Goal: Task Accomplishment & Management: Use online tool/utility

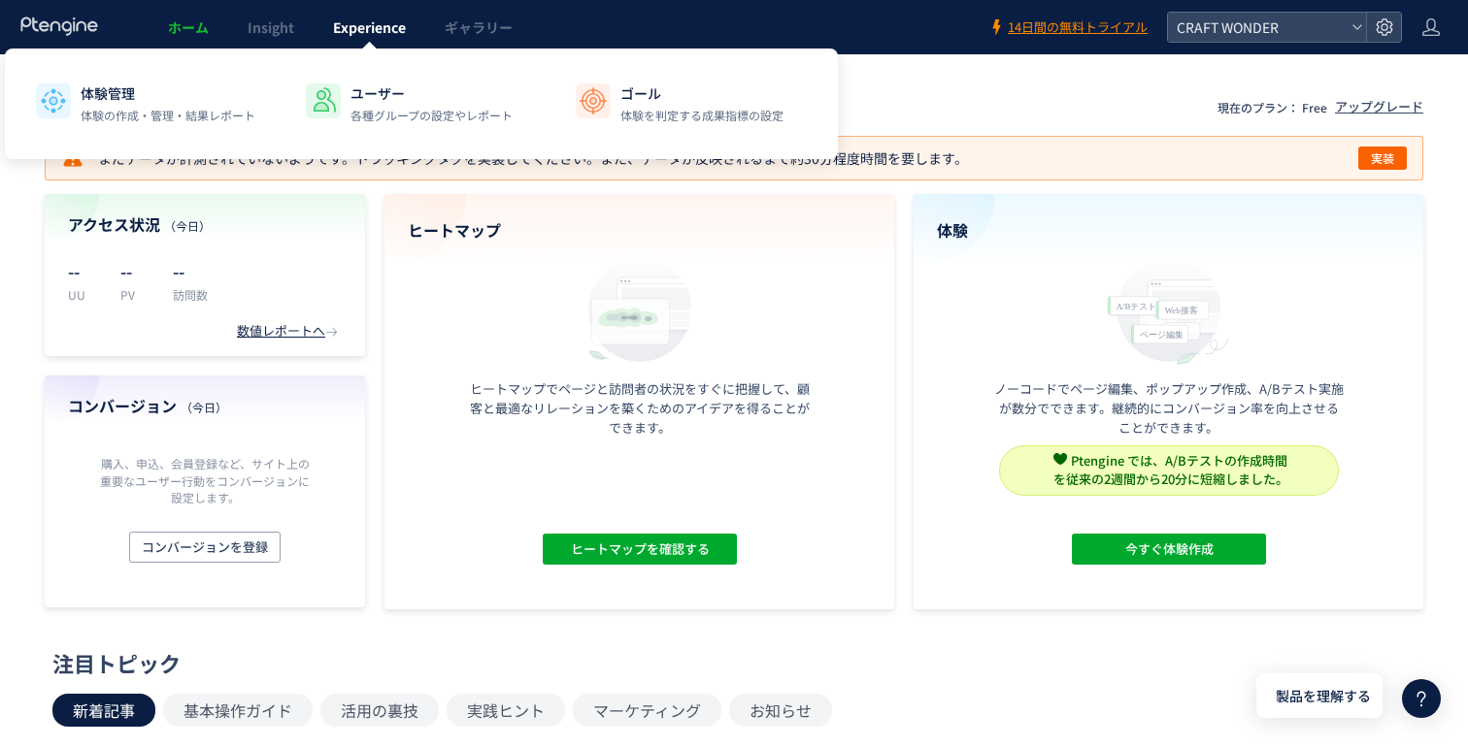
click at [356, 31] on span "Experience" at bounding box center [369, 26] width 73 height 19
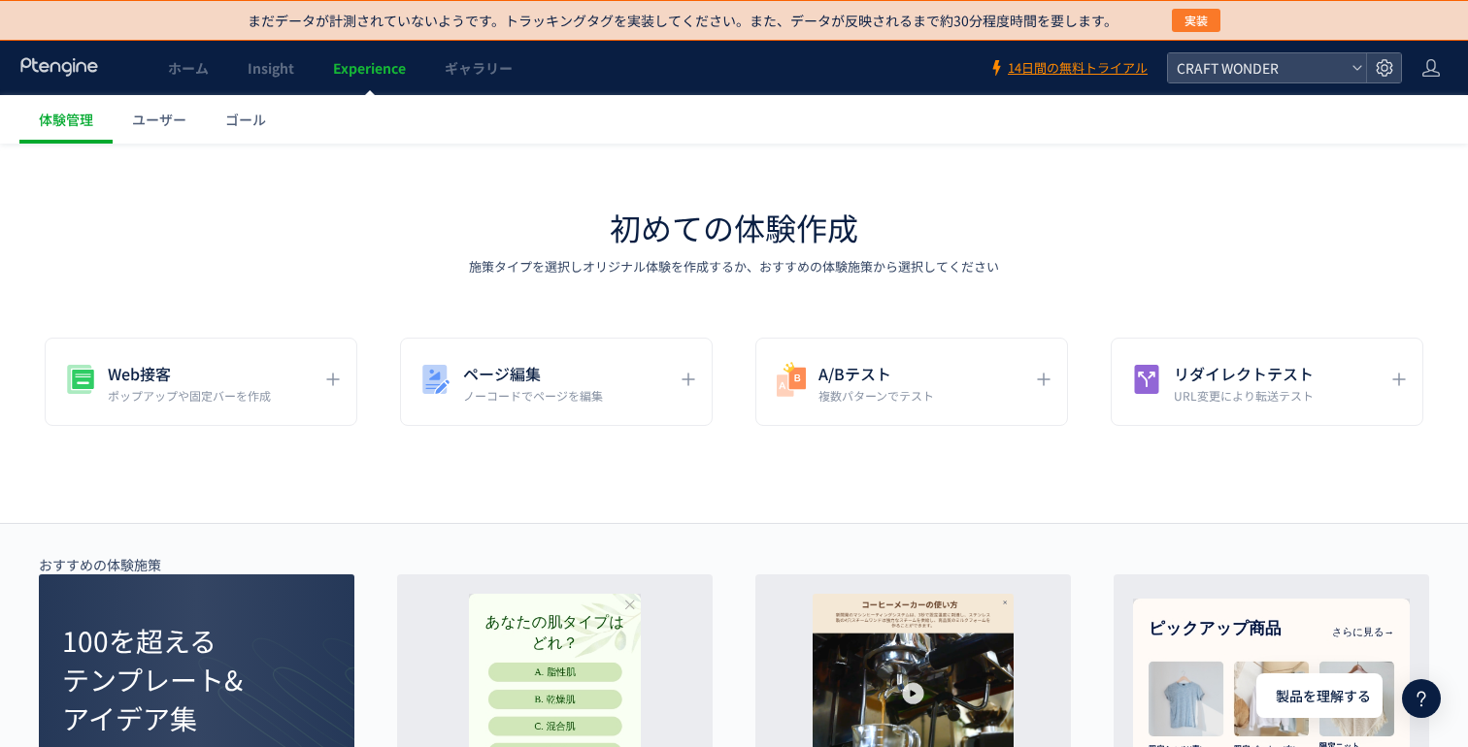
click at [1193, 25] on span "実装" at bounding box center [1195, 20] width 23 height 23
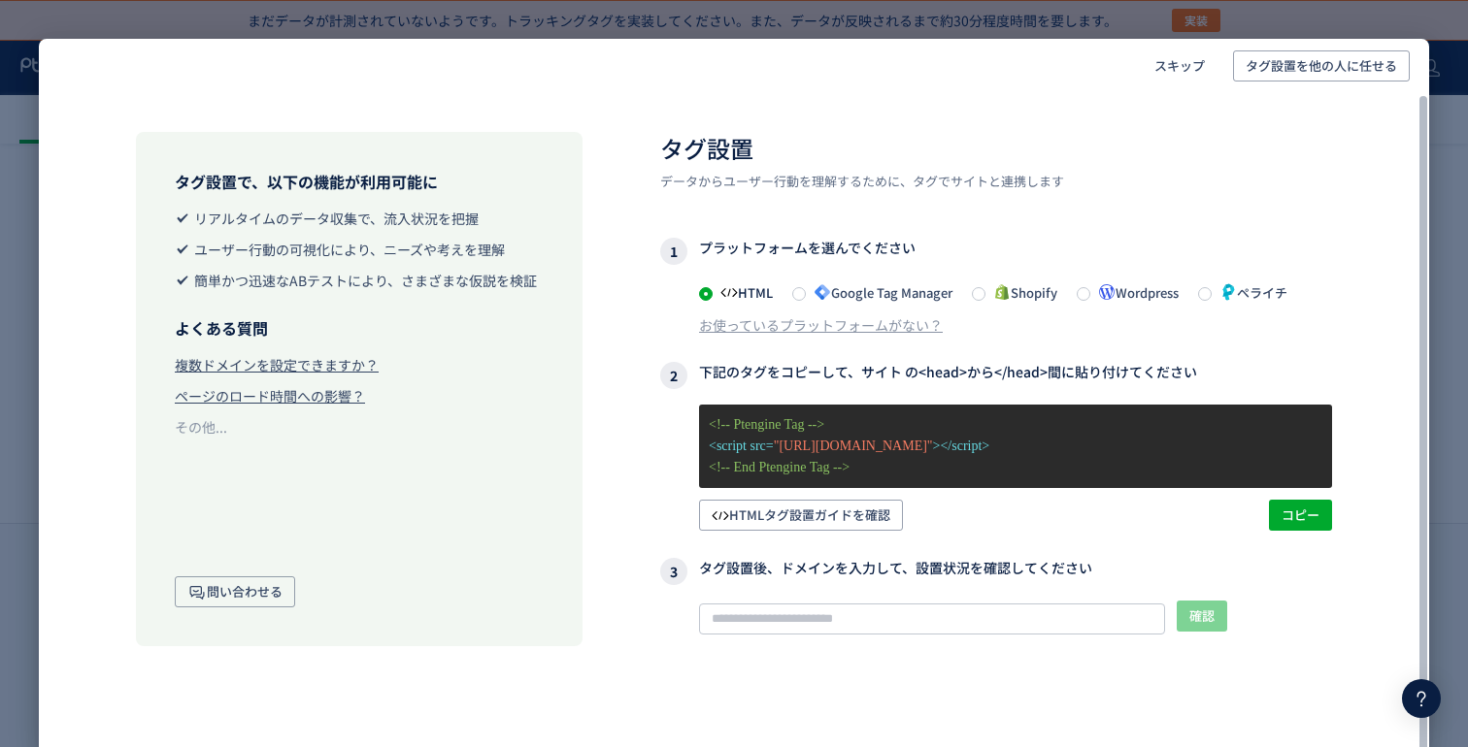
click at [859, 287] on span "Google Tag Manager" at bounding box center [879, 292] width 147 height 18
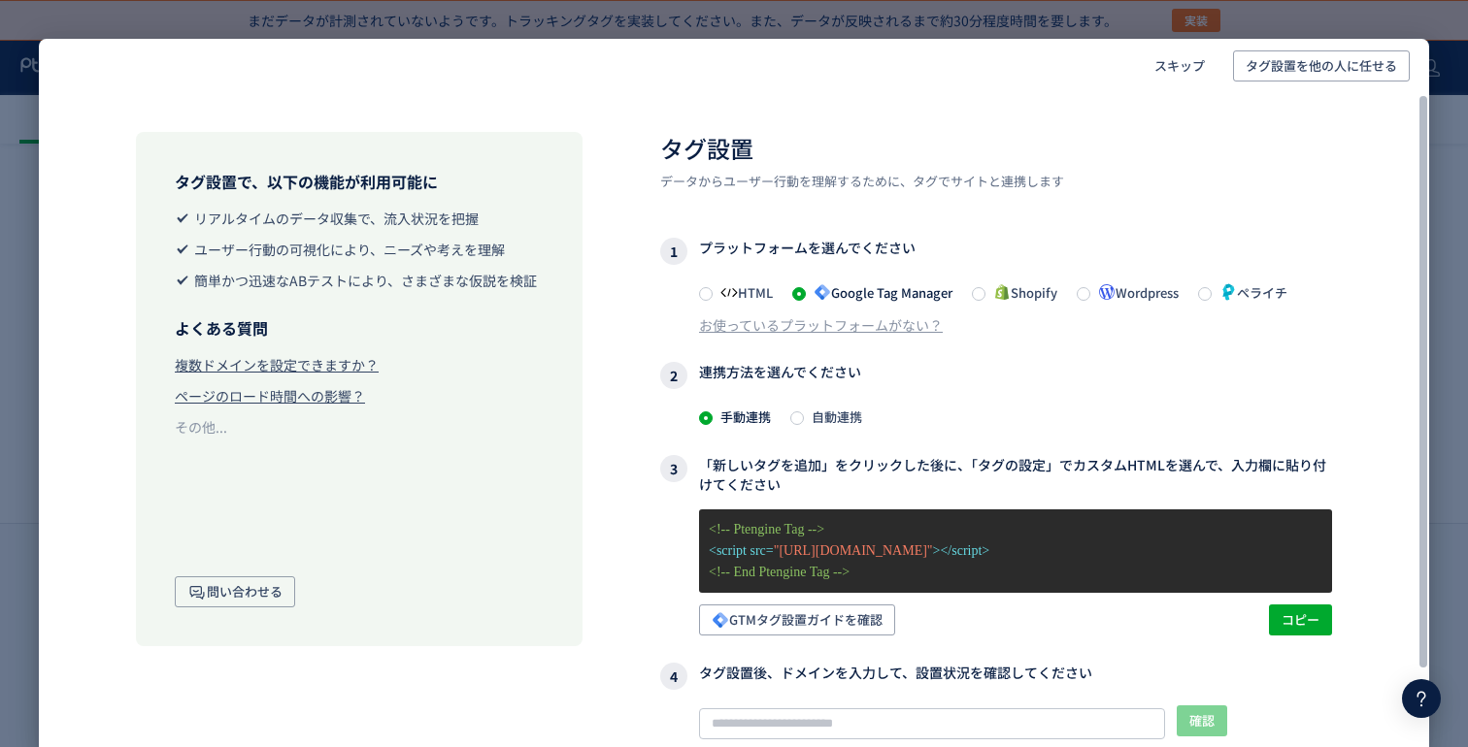
click at [813, 410] on span "自動連携" at bounding box center [833, 417] width 58 height 18
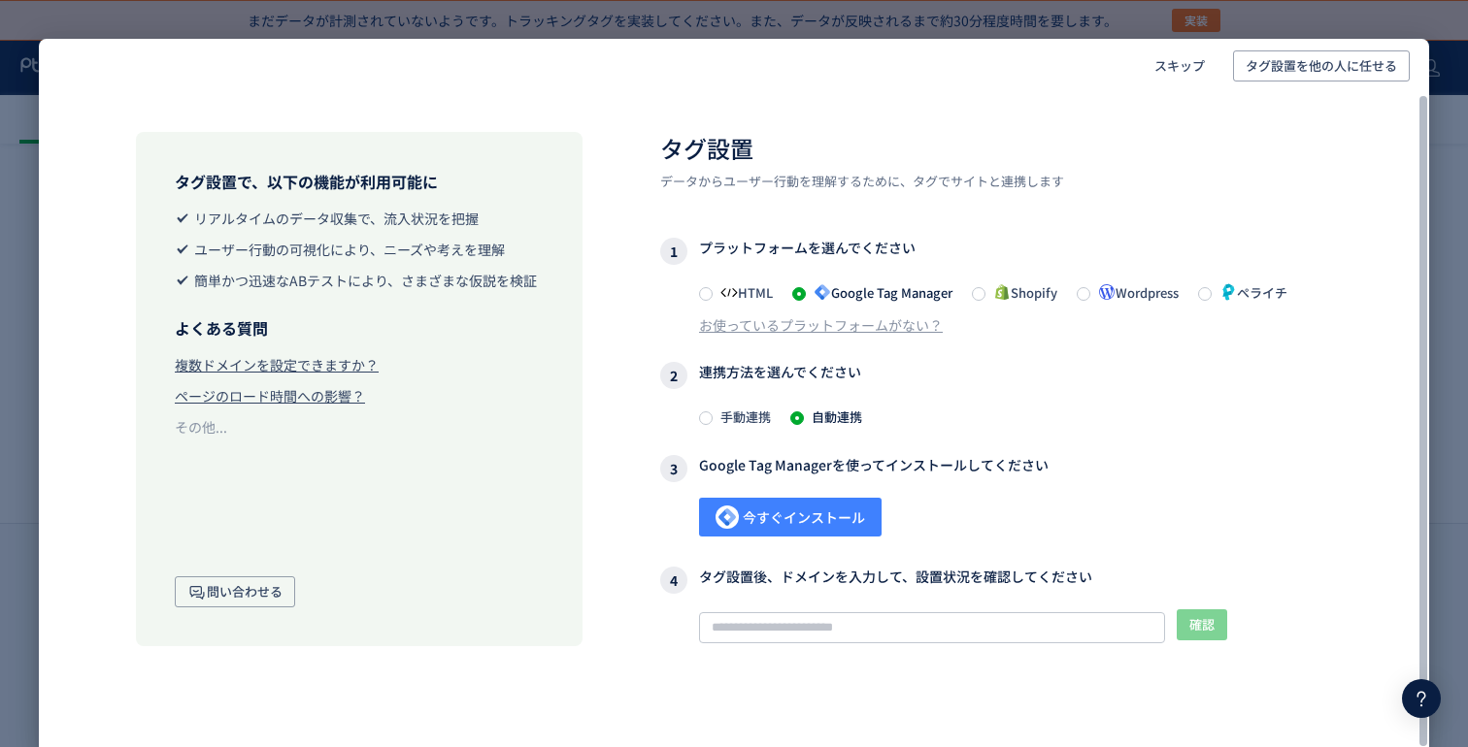
scroll to position [23, 0]
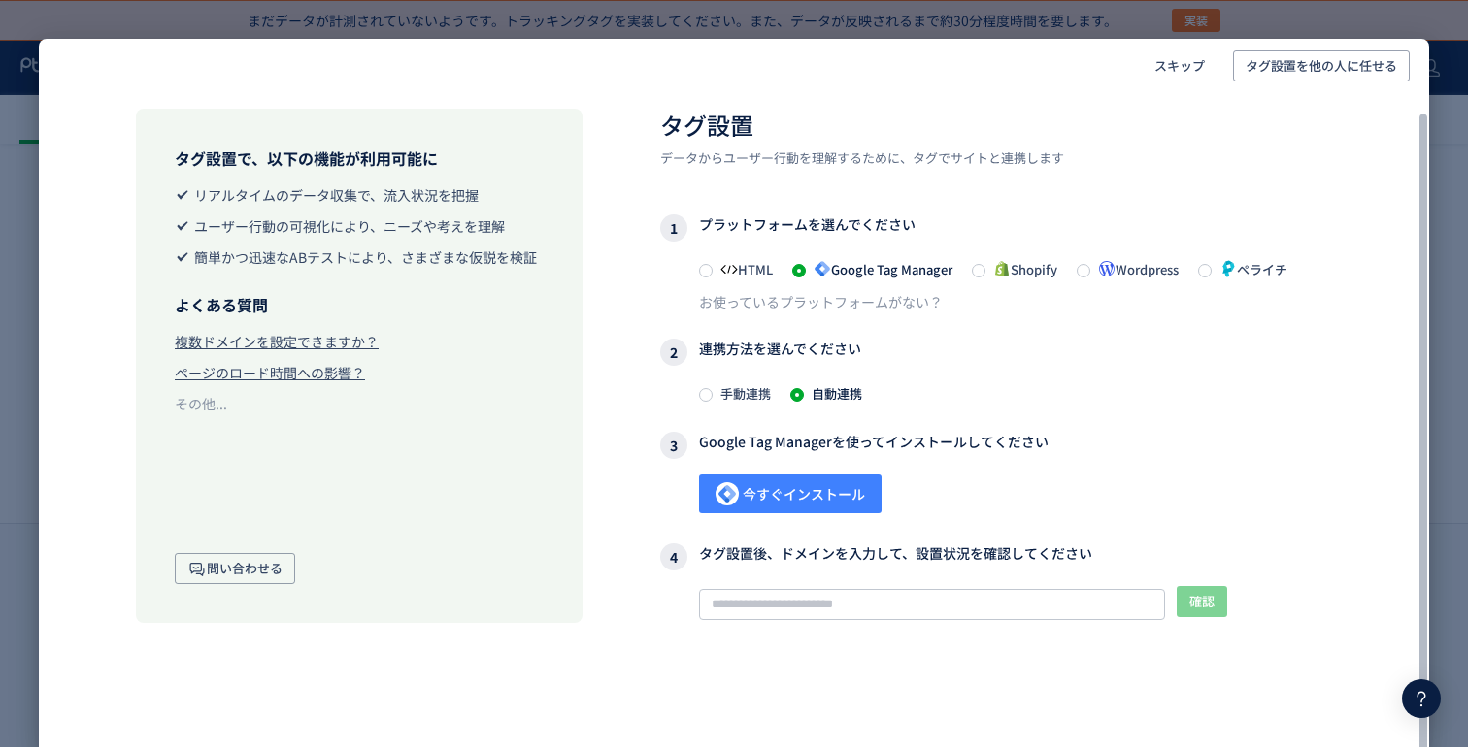
click at [806, 496] on span "今すぐインストール" at bounding box center [789, 494] width 149 height 39
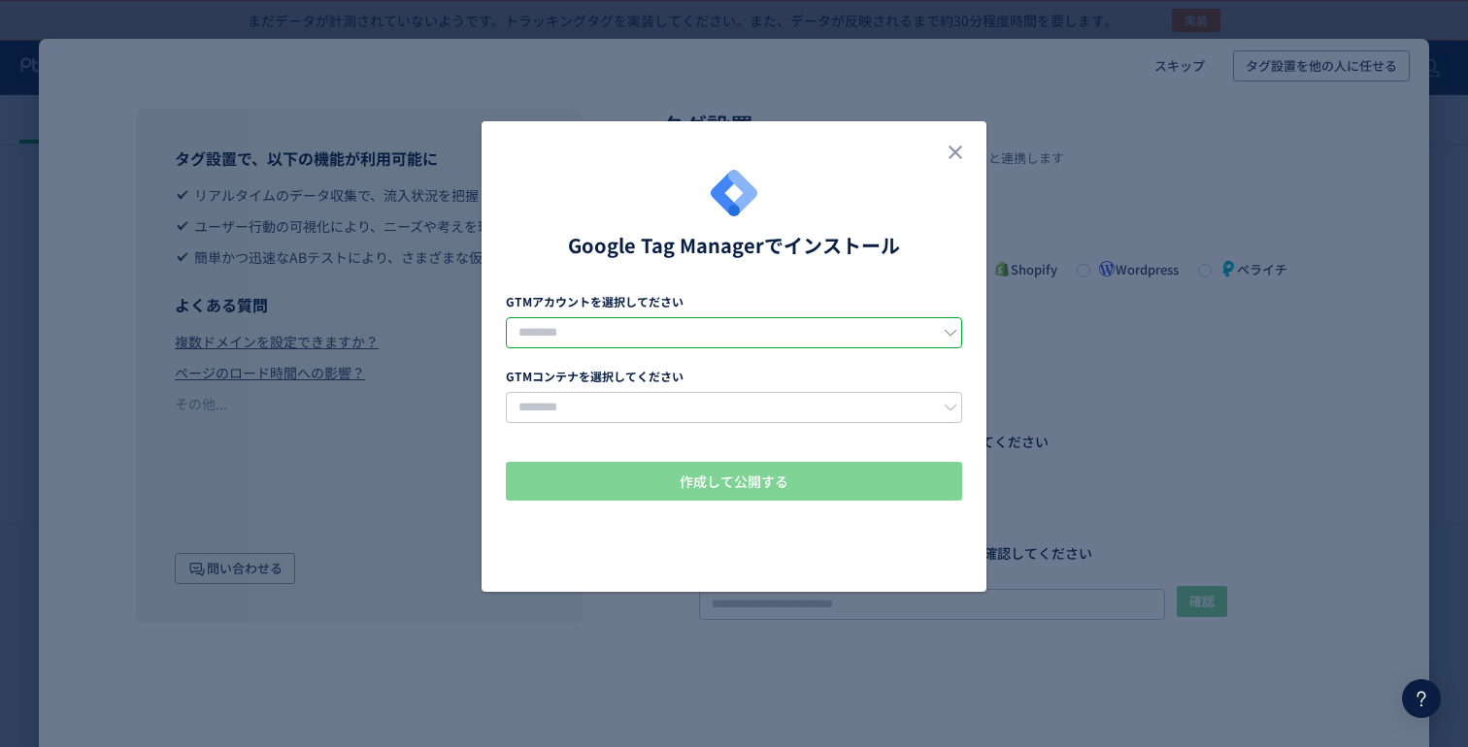
click at [770, 338] on input "dialog" at bounding box center [734, 332] width 456 height 31
click at [728, 379] on span "株式会社スモールジャイアンツスタジオ" at bounding box center [647, 383] width 243 height 19
type input "**********"
click at [700, 404] on input "dialog" at bounding box center [734, 407] width 456 height 31
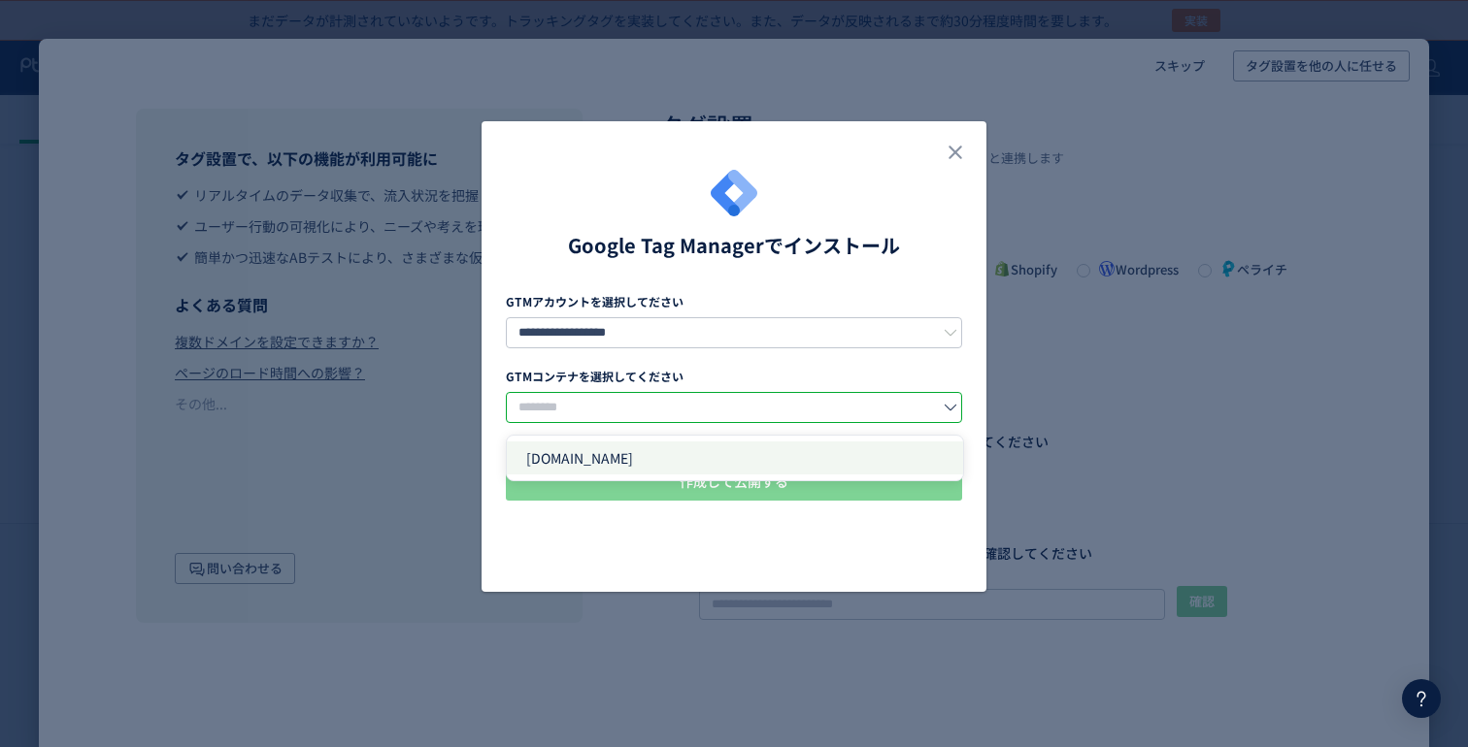
click at [648, 453] on li "[DOMAIN_NAME]" at bounding box center [735, 458] width 456 height 33
type input "**********"
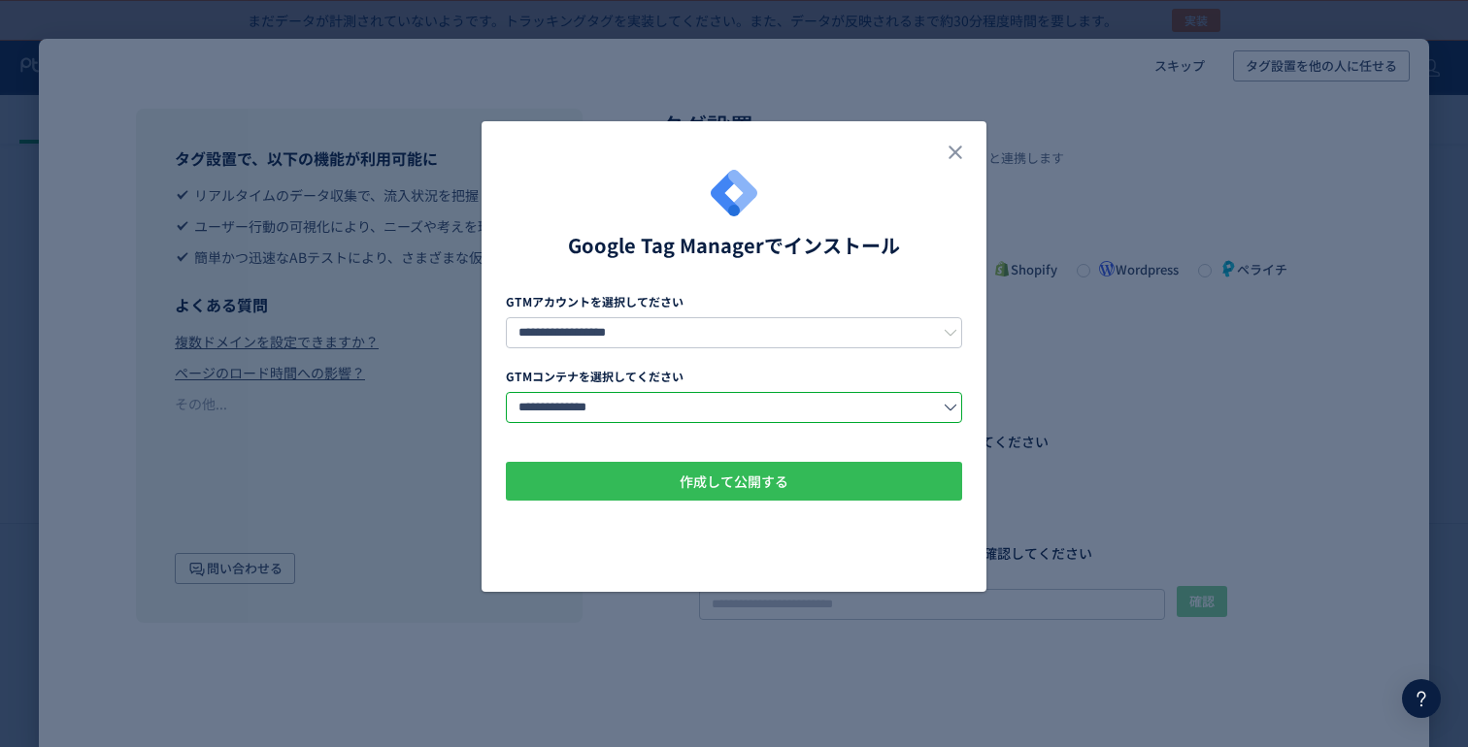
click at [648, 476] on button "作成して公開する" at bounding box center [734, 481] width 456 height 39
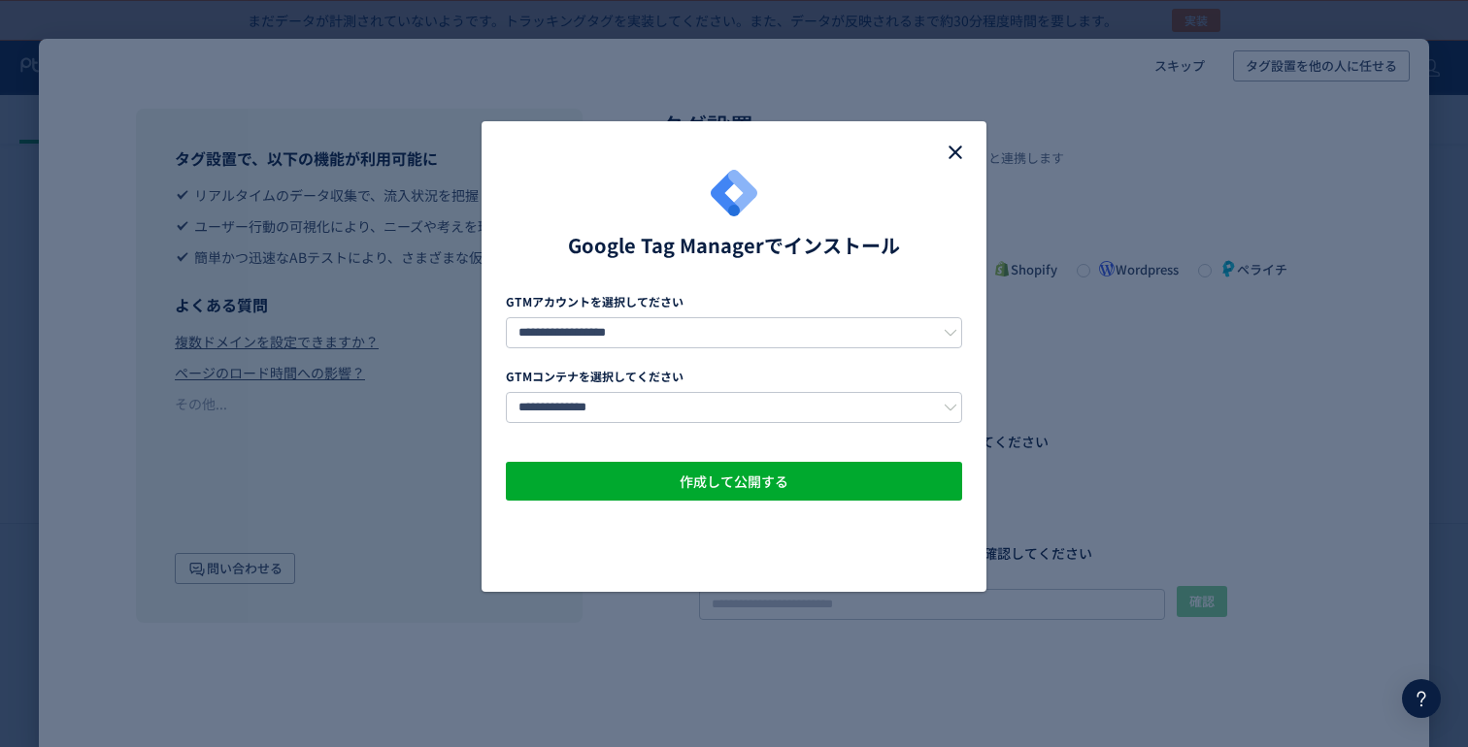
click at [955, 152] on use "close" at bounding box center [955, 153] width 14 height 14
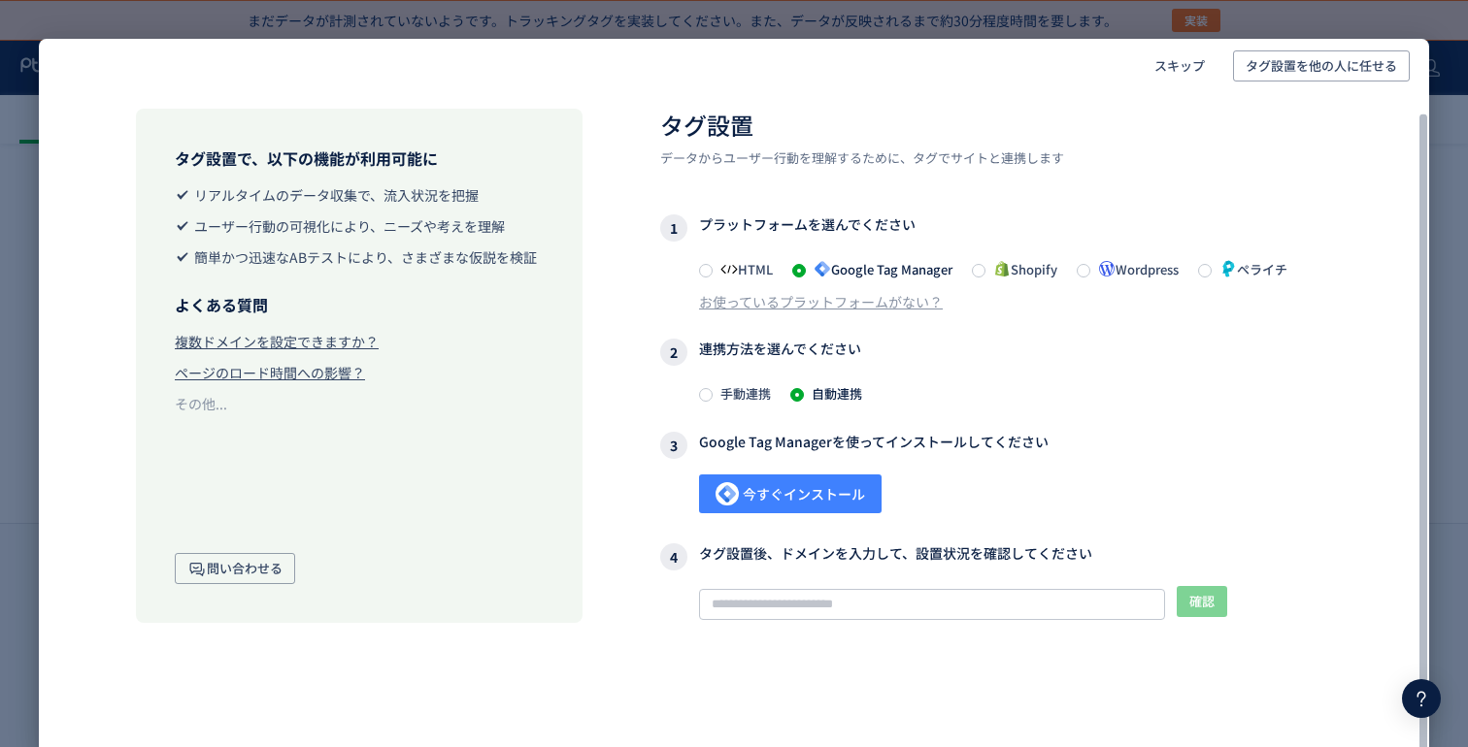
click at [743, 498] on span "今すぐインストール" at bounding box center [789, 494] width 149 height 39
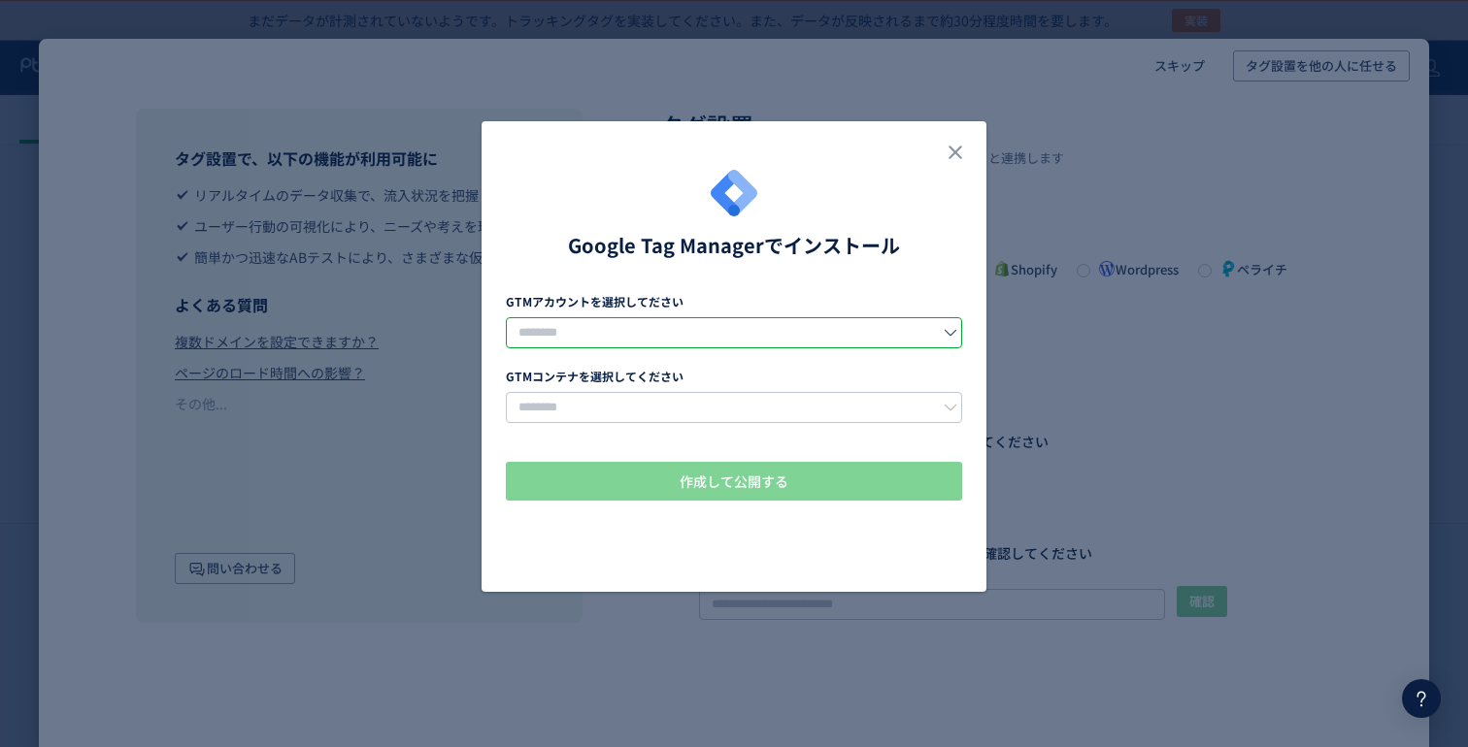
click at [729, 320] on input "dialog" at bounding box center [734, 332] width 456 height 31
click at [687, 368] on li "株式会社スモールジャイアンツスタジオ" at bounding box center [735, 383] width 456 height 33
type input "**********"
click at [661, 405] on input "dialog" at bounding box center [734, 407] width 456 height 31
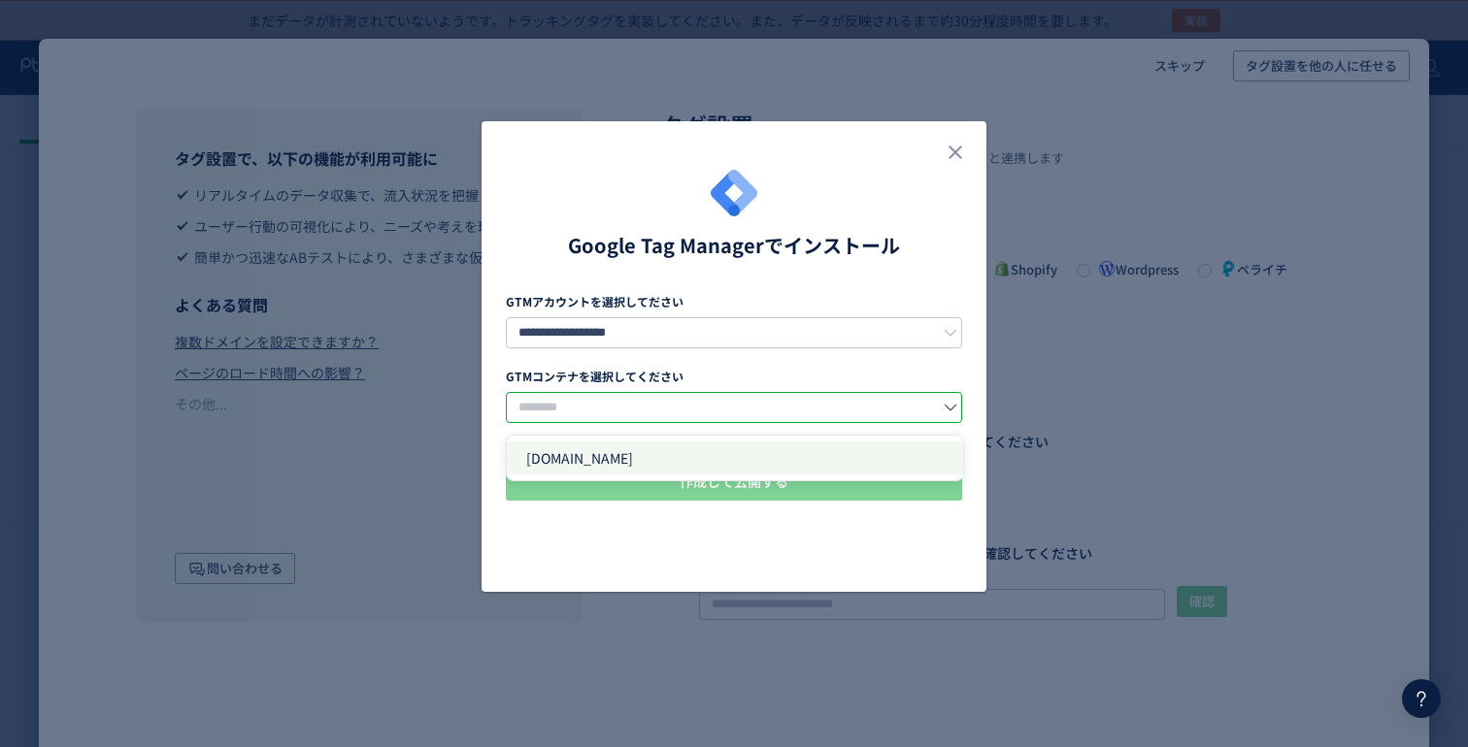
click at [613, 467] on span "[DOMAIN_NAME]" at bounding box center [579, 457] width 107 height 19
type input "**********"
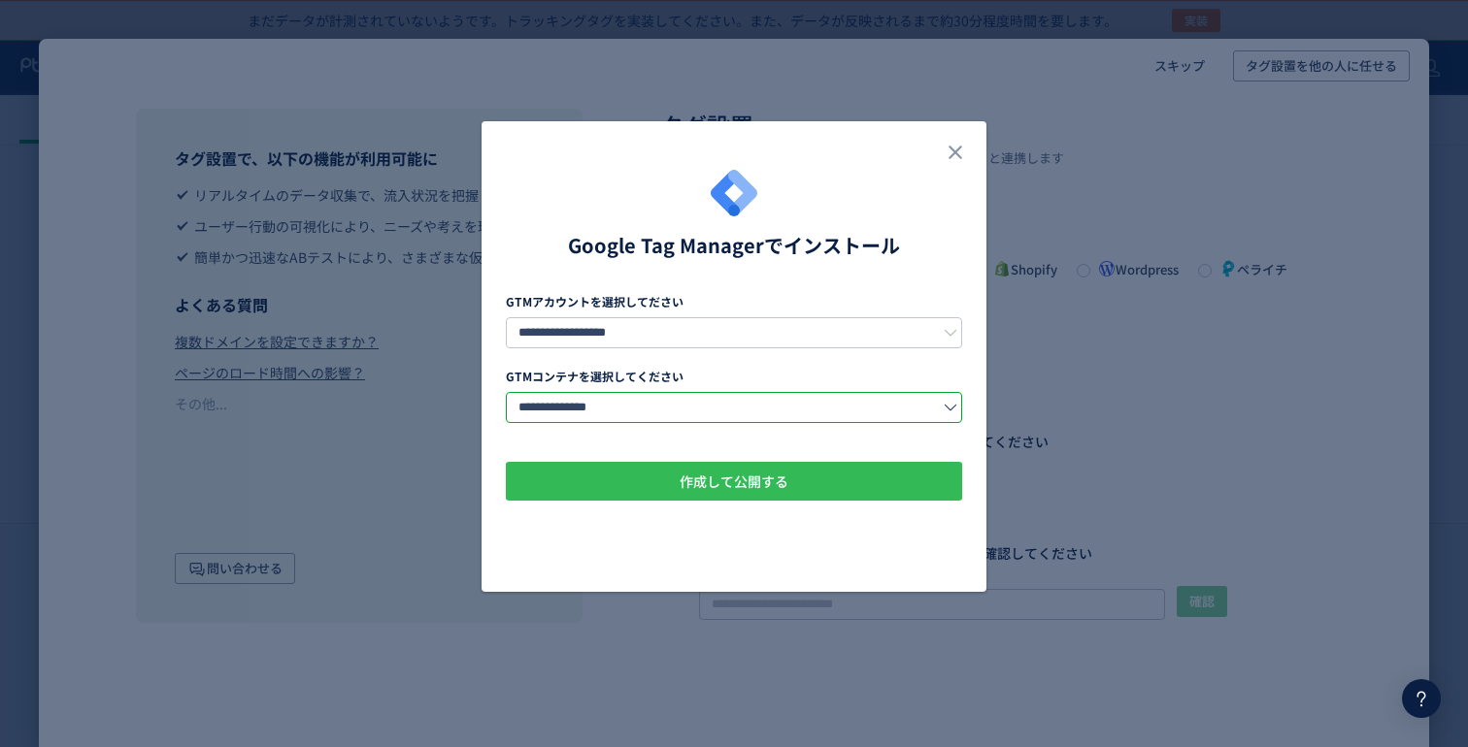
click at [602, 481] on button "作成して公開する" at bounding box center [734, 481] width 456 height 39
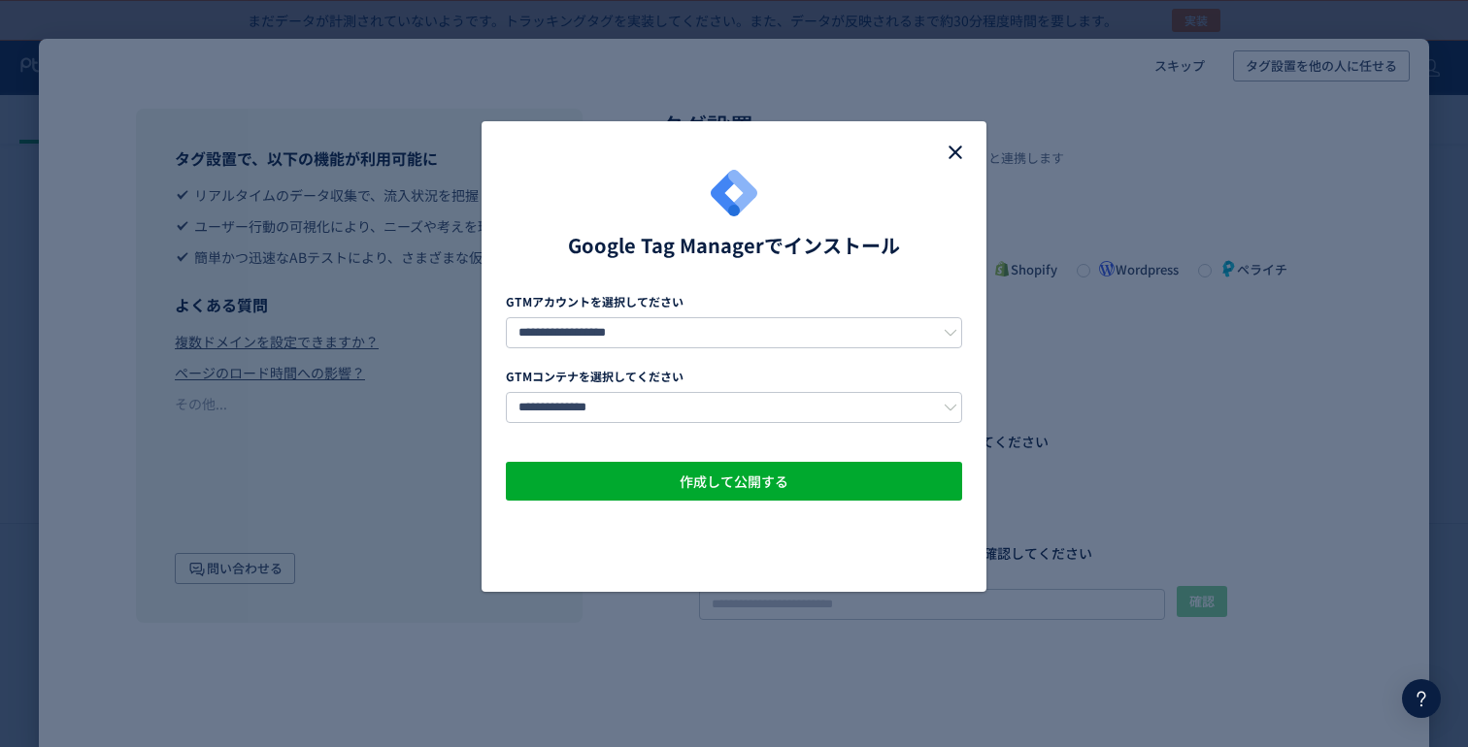
click at [951, 155] on use "close" at bounding box center [955, 153] width 14 height 14
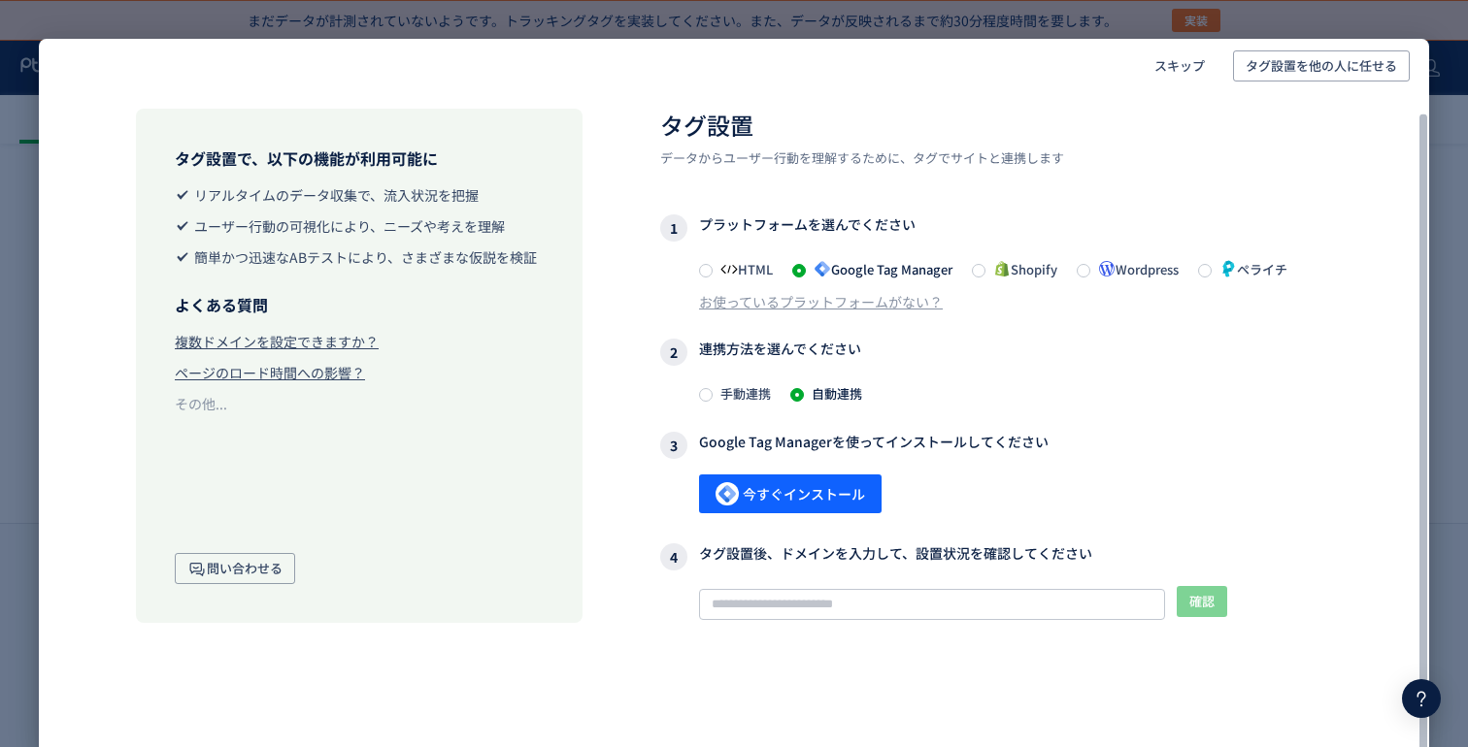
click at [750, 394] on span "手動連携" at bounding box center [742, 393] width 58 height 18
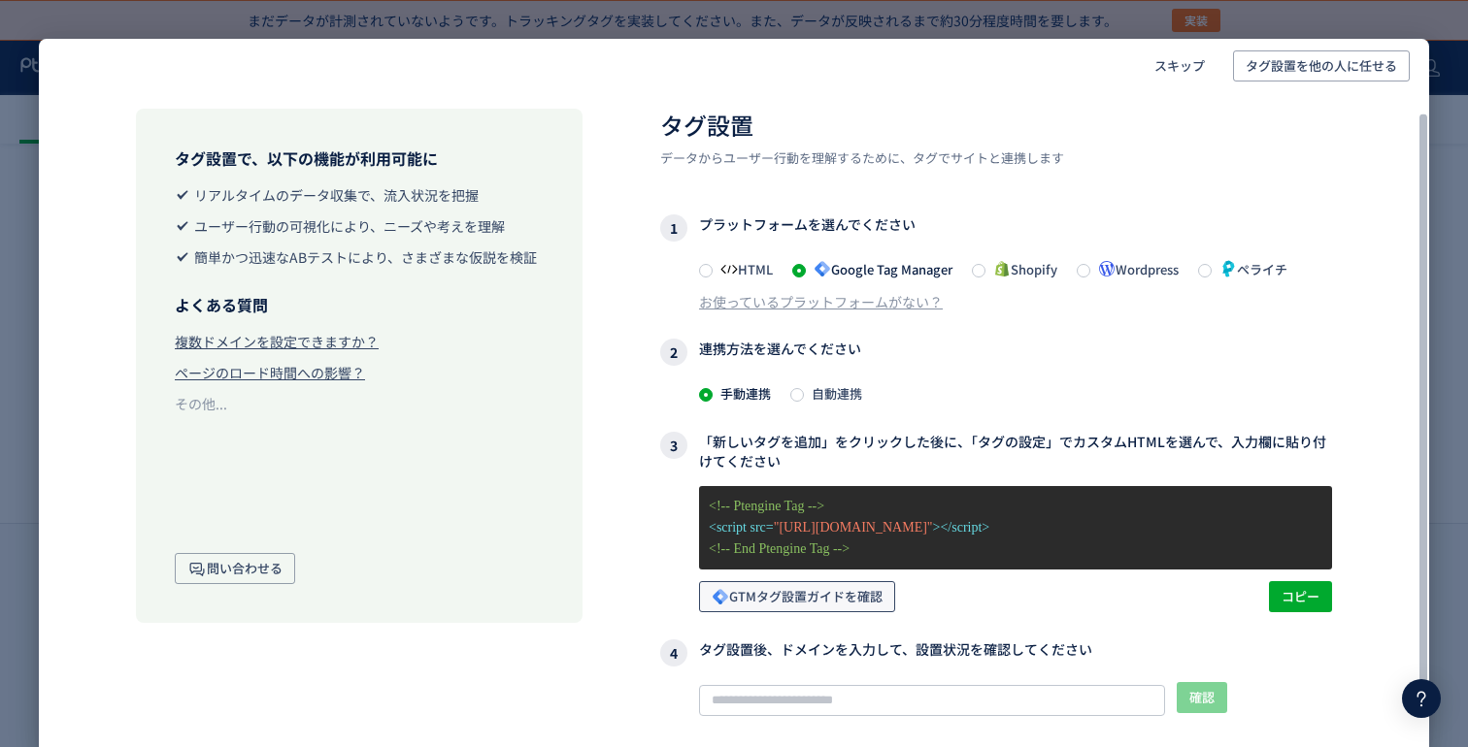
click at [793, 604] on span "GTMタグ設置ガイドを確認" at bounding box center [797, 596] width 171 height 31
click at [1277, 616] on div "タグ設置 データからユーザー行動を理解するために、タグでサイトと連携します 1 プラットフォームを選んでください HTML Google Tag Manage…" at bounding box center [996, 487] width 672 height 757
click at [1292, 603] on span "コピー" at bounding box center [1300, 596] width 38 height 31
click at [828, 712] on div "確認 タグが確認できません このサイトでタグが確認できませんので、 記事 に記載されたタグ設定を従って設定してください。また、弊社まで お問い合わせ ください。" at bounding box center [996, 760] width 672 height 156
paste input "**********"
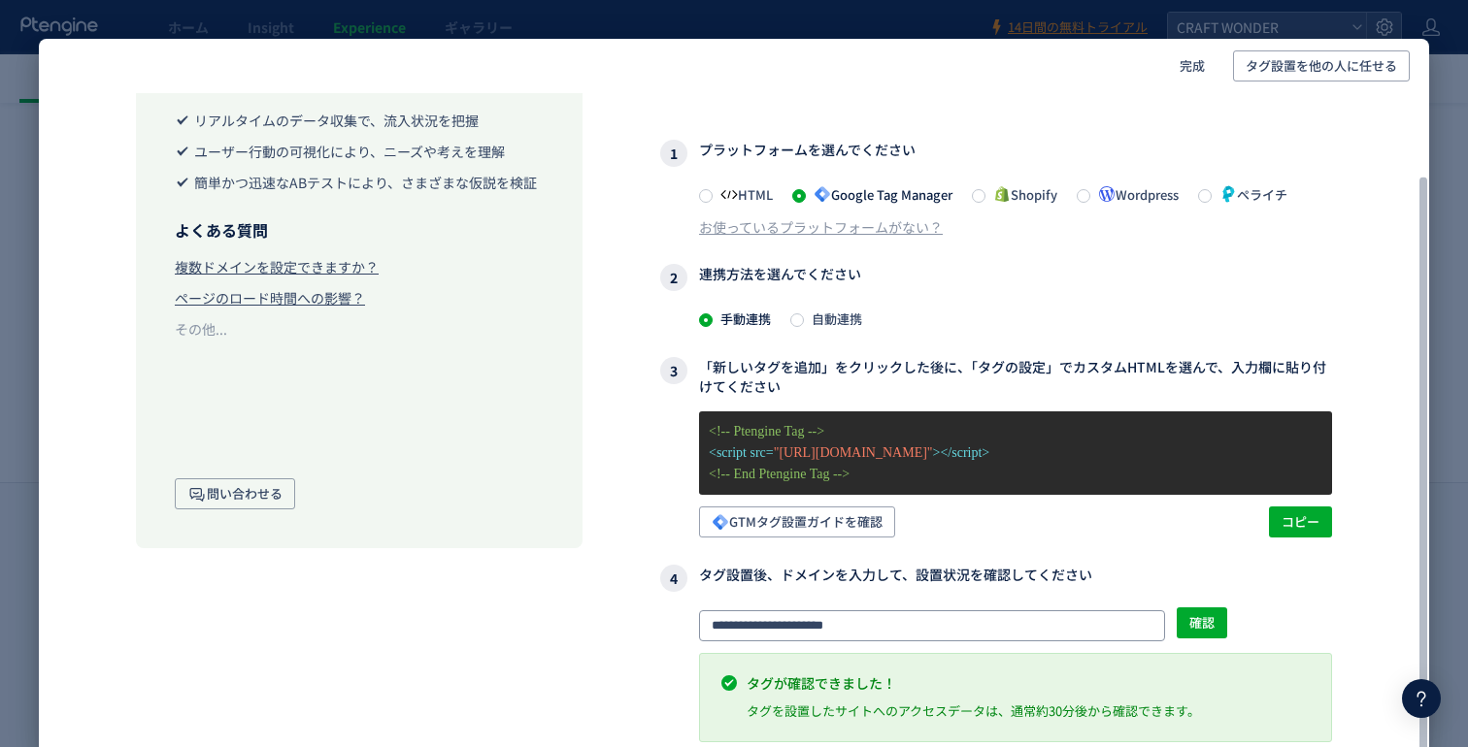
scroll to position [0, 0]
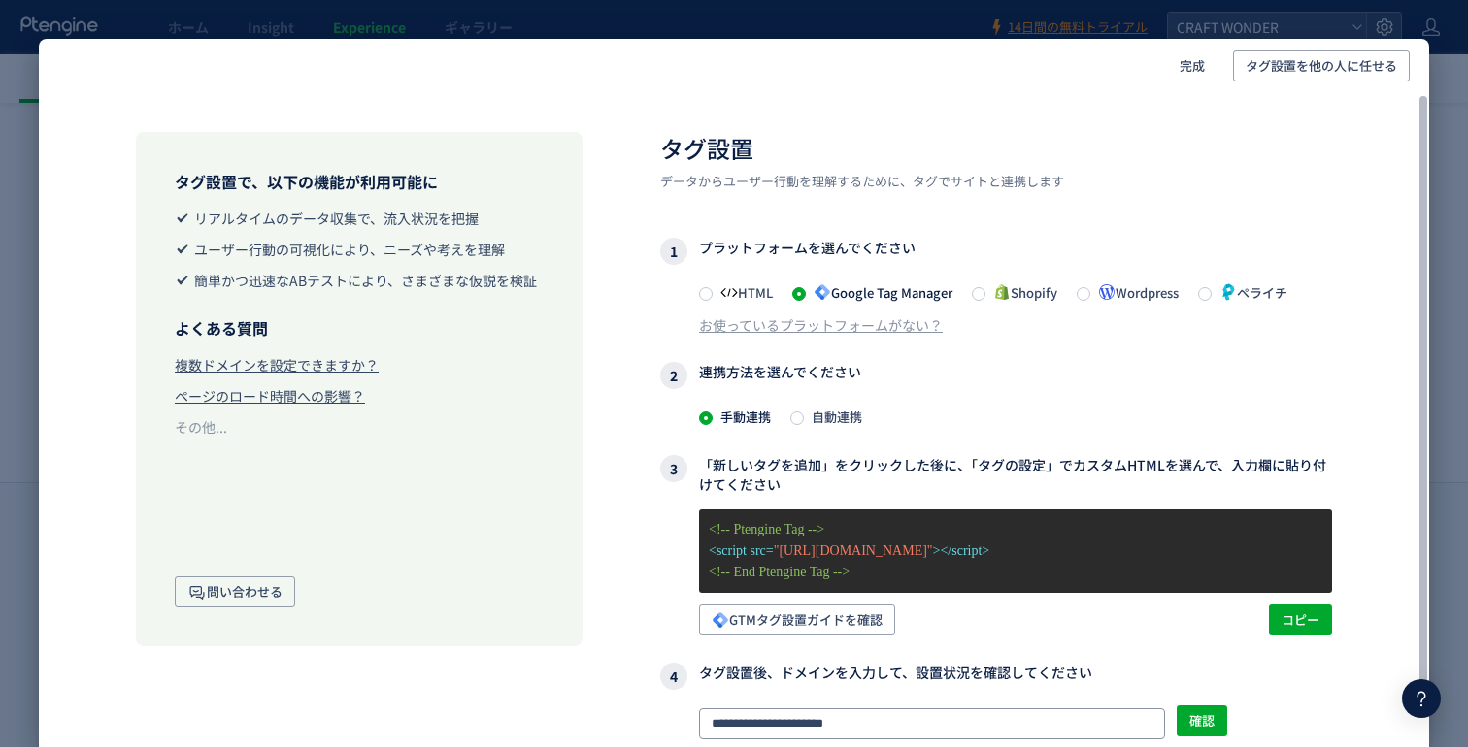
type input "**********"
click at [1184, 96] on div "タグ設置で、以下の機能が利用可能に リアルタイムのデータ収集で、流入状況を把握 ユーザー行動の可視化により、ニーズや考えを理解 簡単かつ迅速なABテストにより…" at bounding box center [734, 480] width 1390 height 775
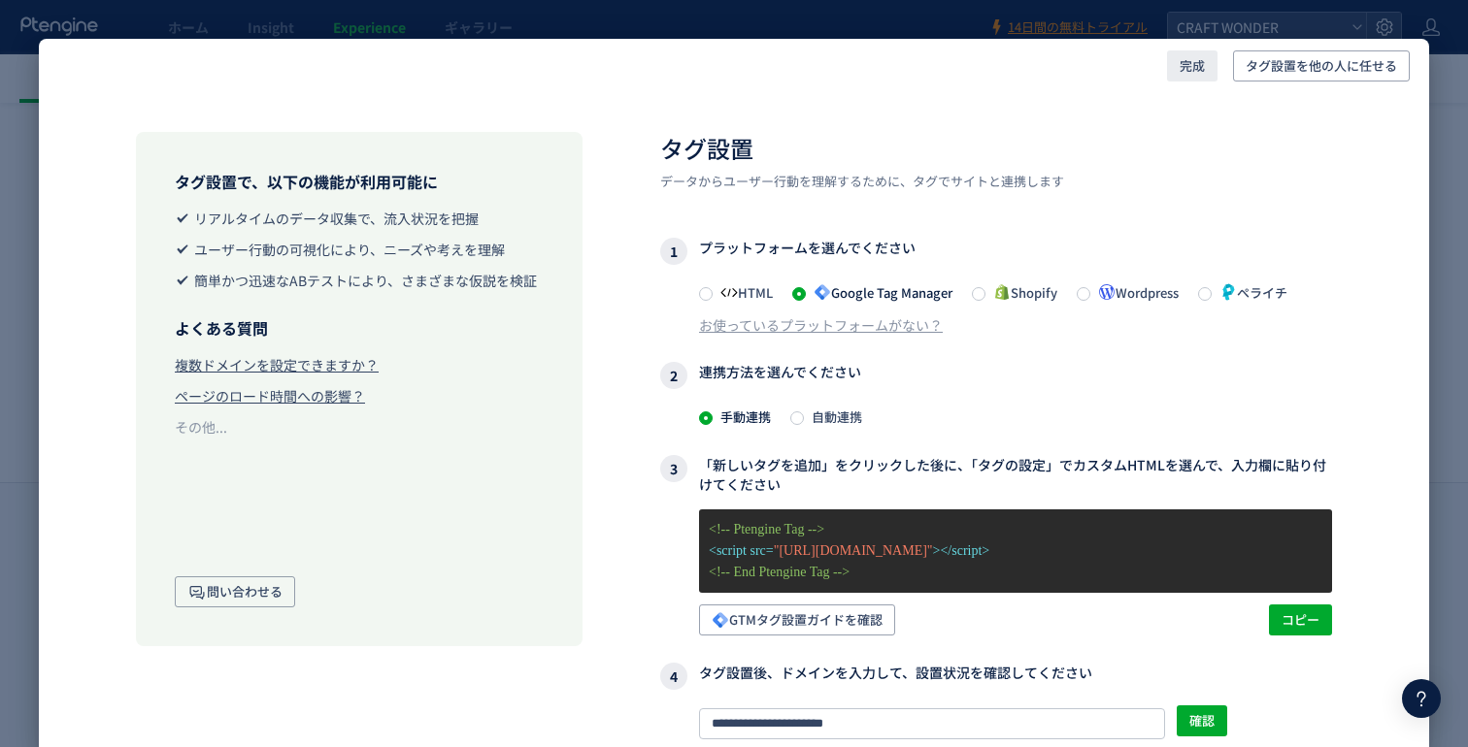
click at [1195, 75] on span "完成" at bounding box center [1191, 65] width 25 height 31
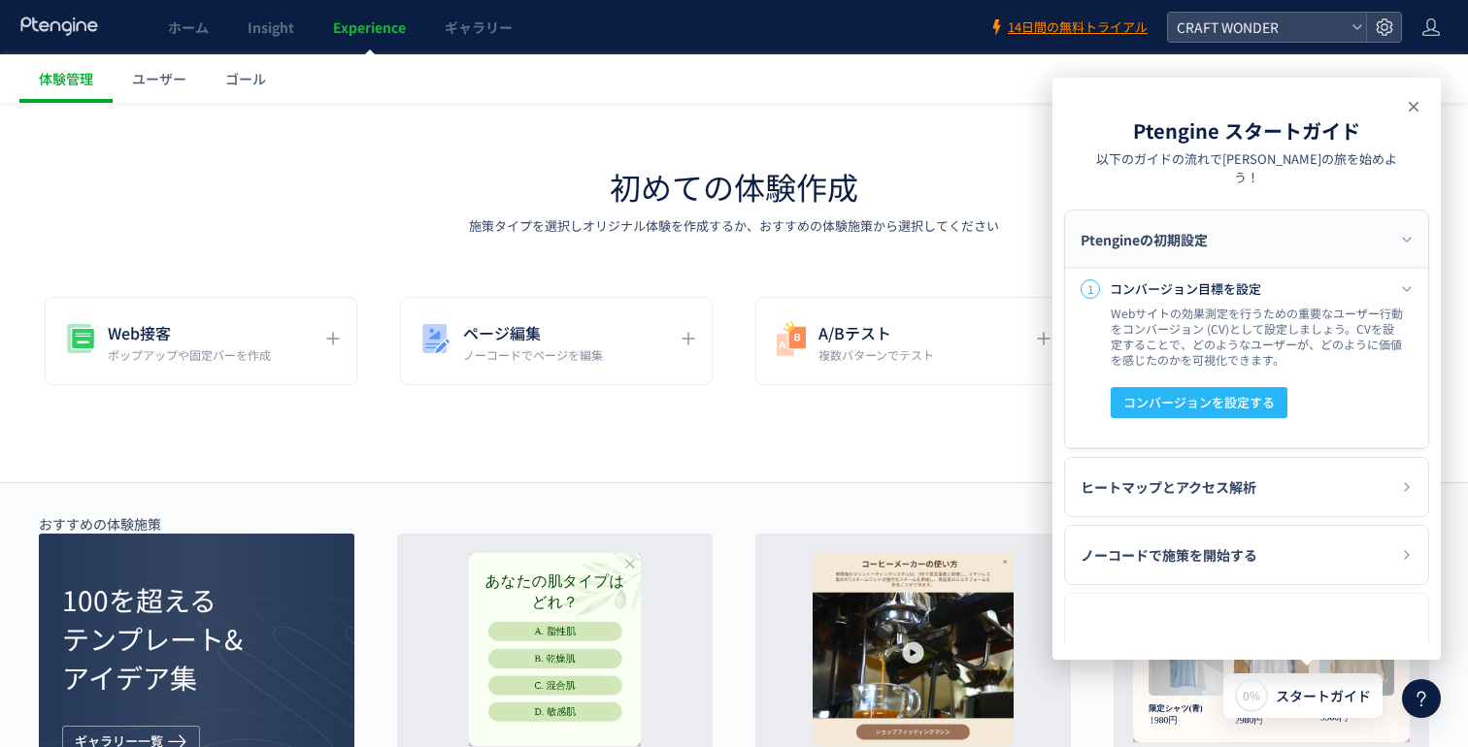
click at [1413, 99] on icon at bounding box center [1413, 106] width 23 height 23
